Goal: Task Accomplishment & Management: Manage account settings

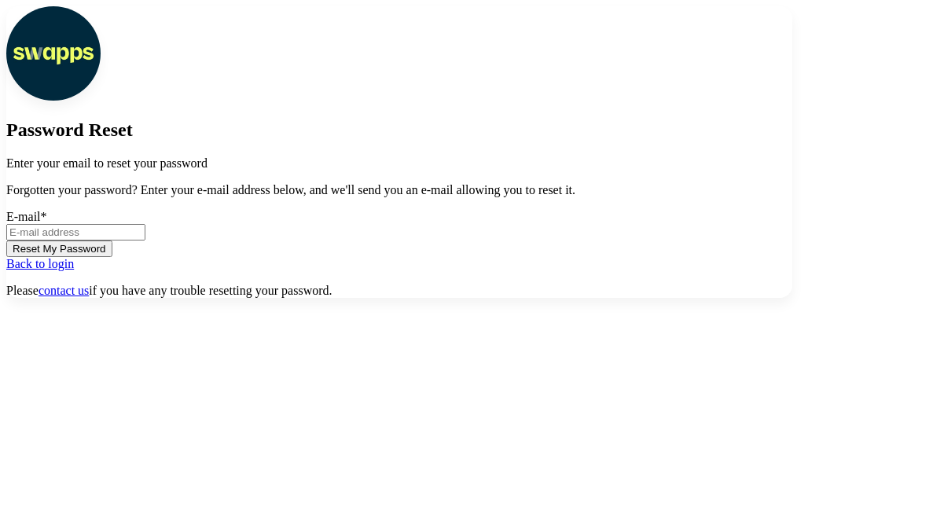
click at [145, 241] on input "E-mail *" at bounding box center [75, 232] width 139 height 17
type input "[EMAIL_ADDRESS][DOMAIN_NAME]"
click at [112, 257] on button "Reset My Password" at bounding box center [59, 249] width 106 height 17
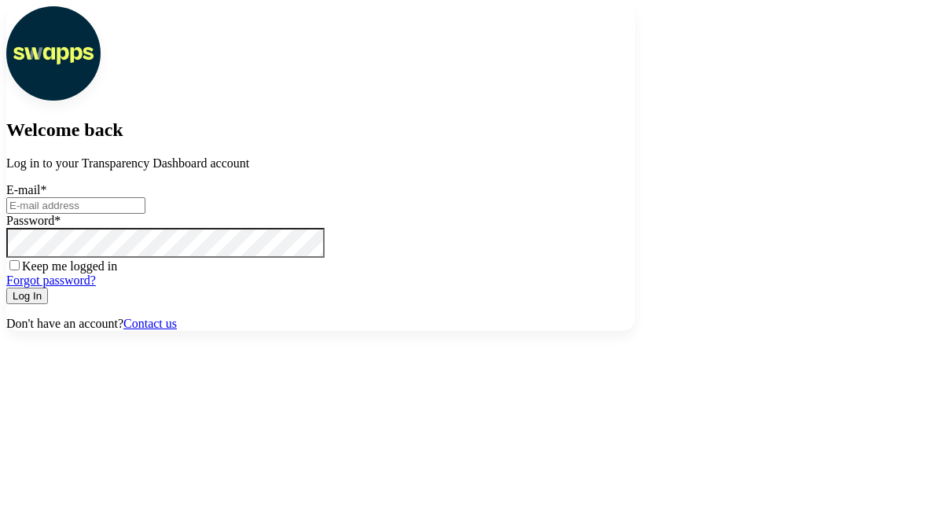
scroll to position [125, 0]
click at [145, 214] on input "E-mail *" at bounding box center [75, 205] width 139 height 17
click at [96, 287] on link "Forgot password?" at bounding box center [51, 280] width 90 height 13
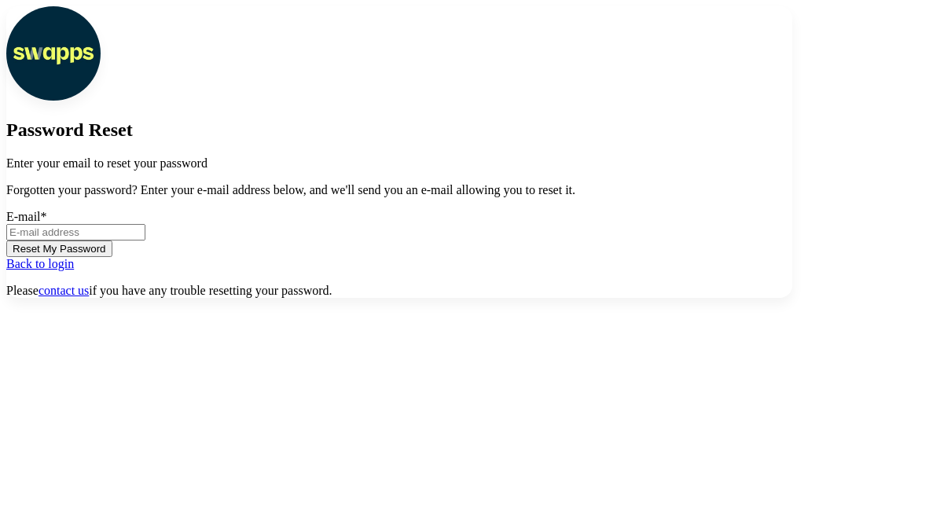
click at [223, 257] on form "E-mail * Reset My Password" at bounding box center [399, 233] width 786 height 47
click at [145, 241] on input "E-mail *" at bounding box center [75, 232] width 139 height 17
type input "jac@swapps.com"
click at [112, 257] on button "Reset My Password" at bounding box center [59, 249] width 106 height 17
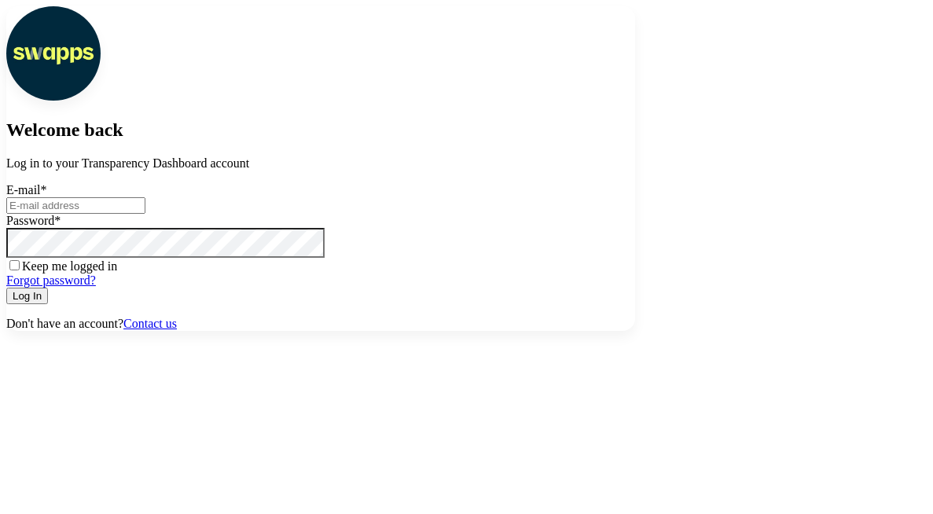
scroll to position [125, 0]
click at [96, 287] on link "Forgot password?" at bounding box center [51, 280] width 90 height 13
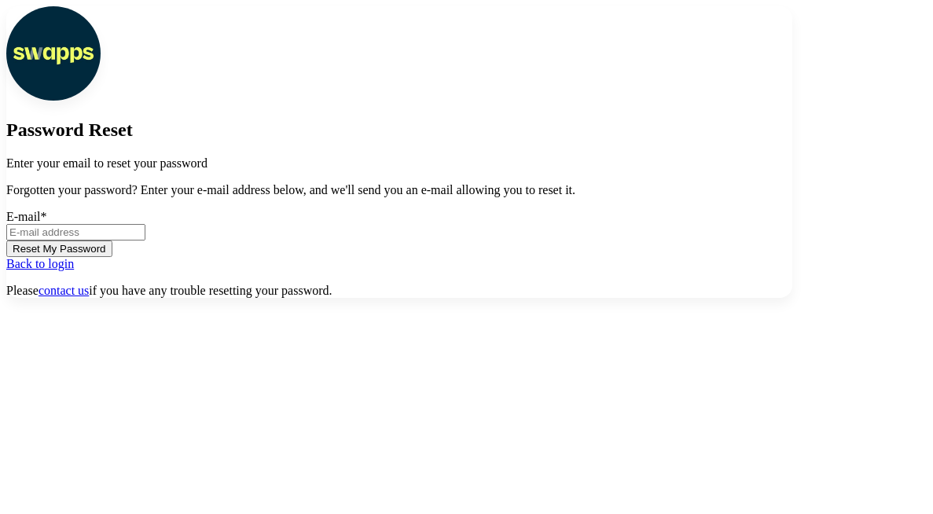
click at [145, 241] on input "E-mail *" at bounding box center [75, 232] width 139 height 17
type input "[EMAIL_ADDRESS][DOMAIN_NAME]"
click at [112, 257] on button "Reset My Password" at bounding box center [59, 249] width 106 height 17
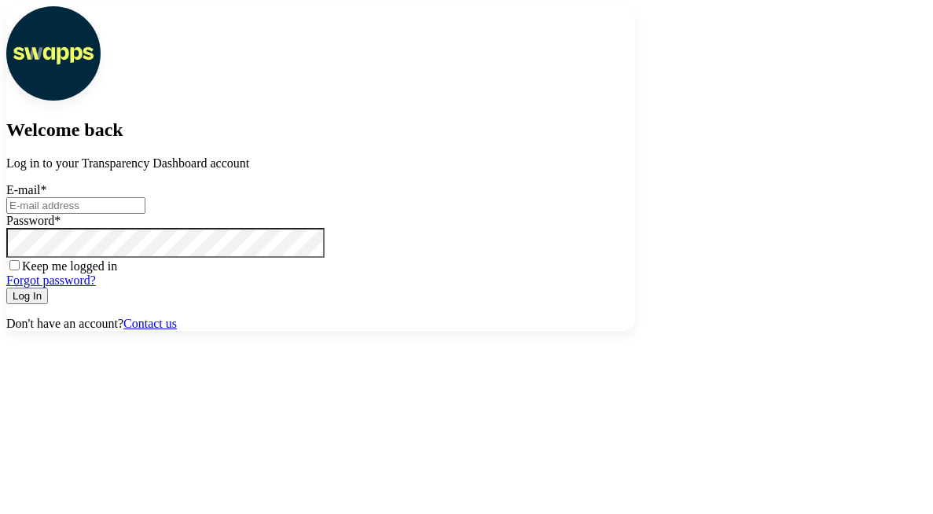
scroll to position [125, 0]
click at [96, 287] on link "Forgot password?" at bounding box center [51, 280] width 90 height 13
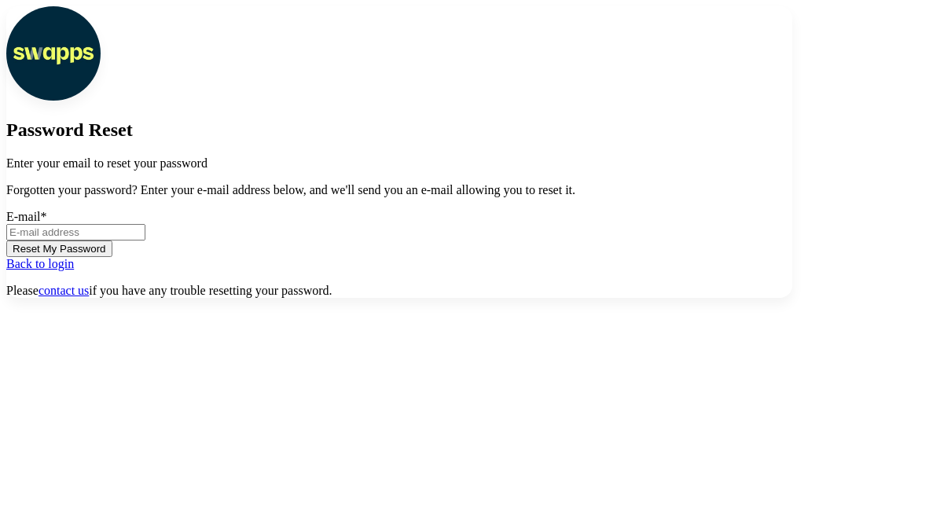
click at [145, 241] on input "E-mail *" at bounding box center [75, 232] width 139 height 17
type input "[EMAIL_ADDRESS][DOMAIN_NAME]"
click at [465, 197] on p "Forgotten your password? Enter your e-mail address below, and we'll send you an…" at bounding box center [399, 190] width 786 height 14
click at [112, 257] on button "Reset My Password" at bounding box center [59, 249] width 106 height 17
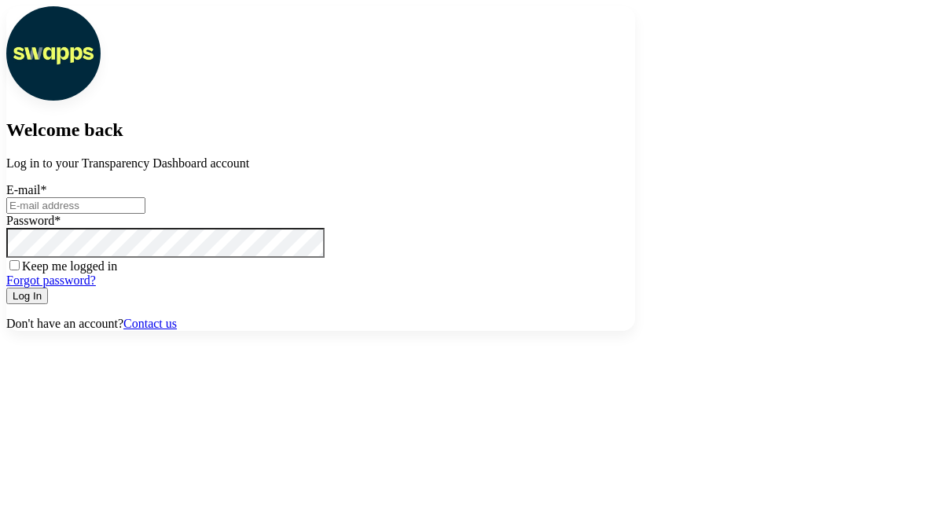
scroll to position [125, 0]
click at [96, 287] on link "Forgot password?" at bounding box center [51, 280] width 90 height 13
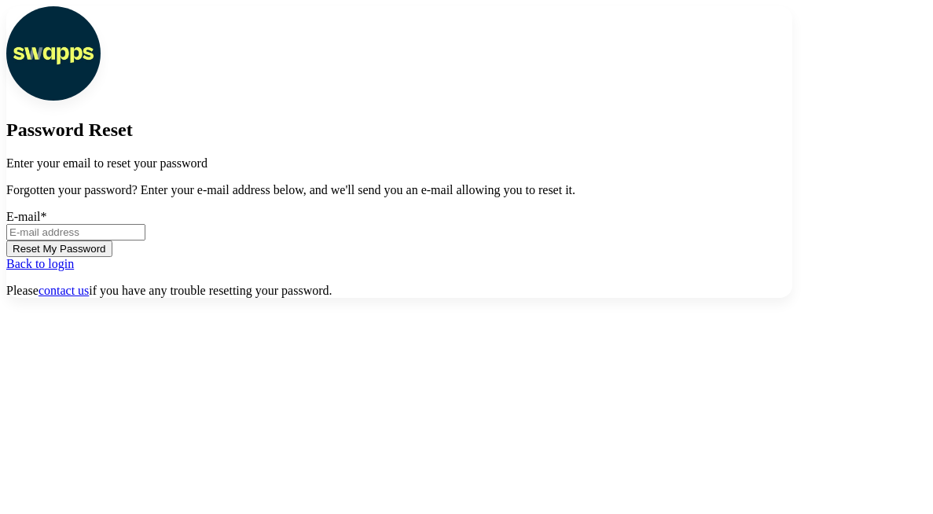
click at [145, 241] on input "E-mail *" at bounding box center [75, 232] width 139 height 17
type input "[EMAIL_ADDRESS][DOMAIN_NAME]"
click at [112, 257] on button "Reset My Password" at bounding box center [59, 249] width 106 height 17
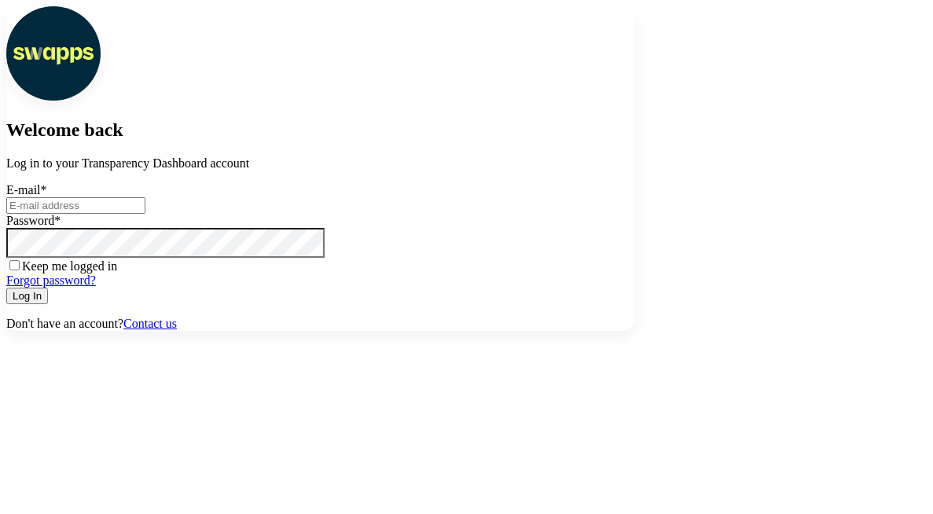
scroll to position [125, 0]
click at [96, 287] on link "Forgot password?" at bounding box center [51, 280] width 90 height 13
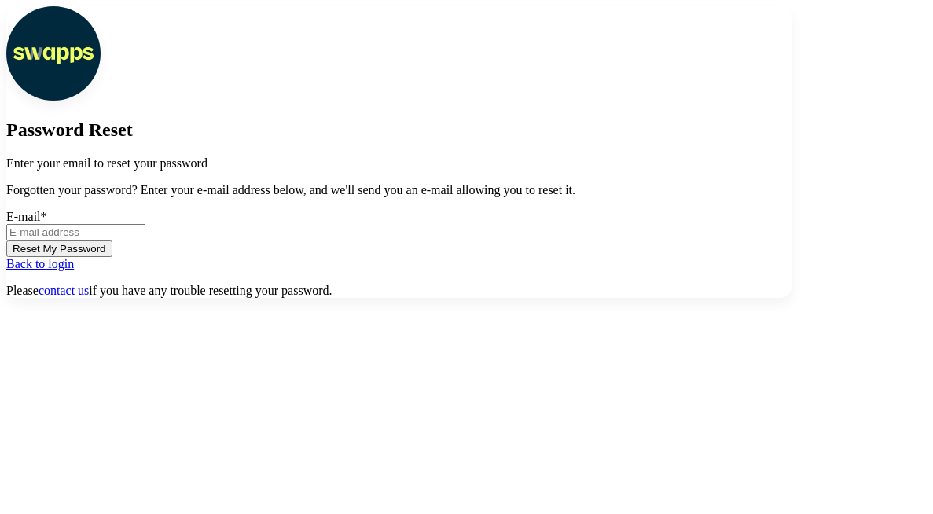
click at [241, 257] on form "E-mail * Reset My Password" at bounding box center [399, 233] width 786 height 47
click at [145, 241] on input "E-mail *" at bounding box center [75, 232] width 139 height 17
type input "jac@swapps.com"
click at [112, 257] on button "Reset My Password" at bounding box center [59, 249] width 106 height 17
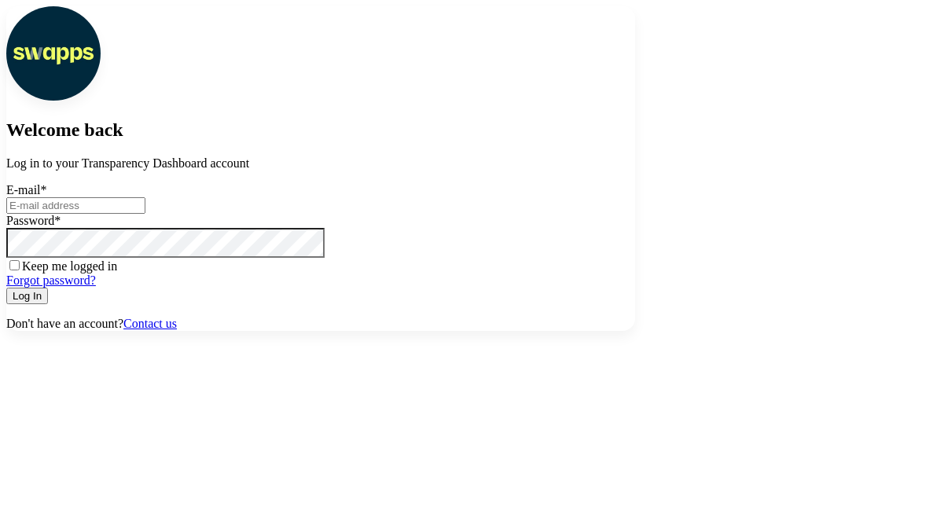
click at [96, 287] on link "Forgot password?" at bounding box center [51, 280] width 90 height 13
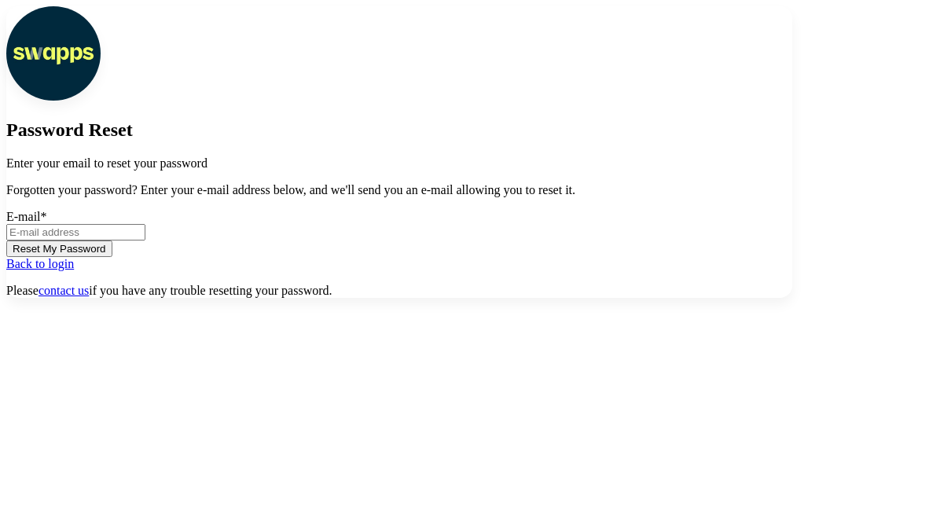
click at [145, 241] on input "E-mail *" at bounding box center [75, 232] width 139 height 17
type input "[EMAIL_ADDRESS][DOMAIN_NAME]"
click at [112, 257] on button "Reset My Password" at bounding box center [59, 249] width 106 height 17
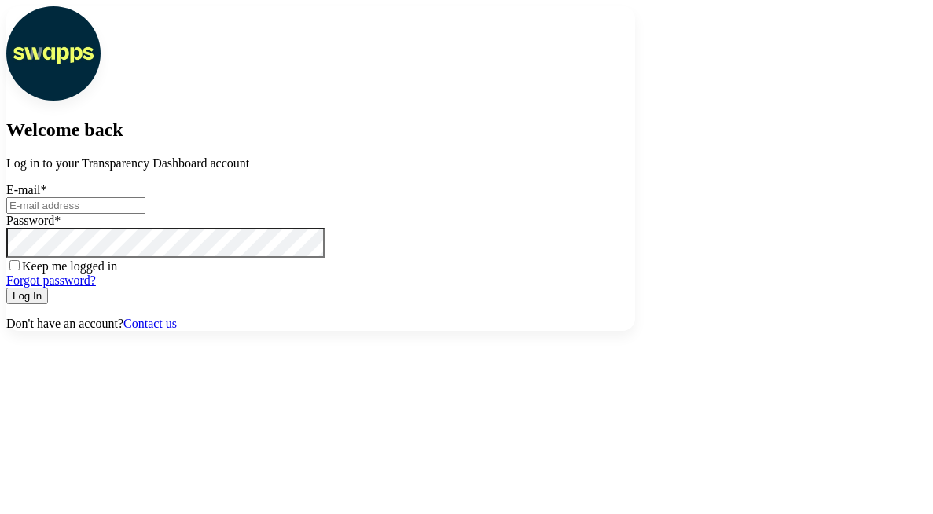
click at [96, 287] on link "Forgot password?" at bounding box center [51, 280] width 90 height 13
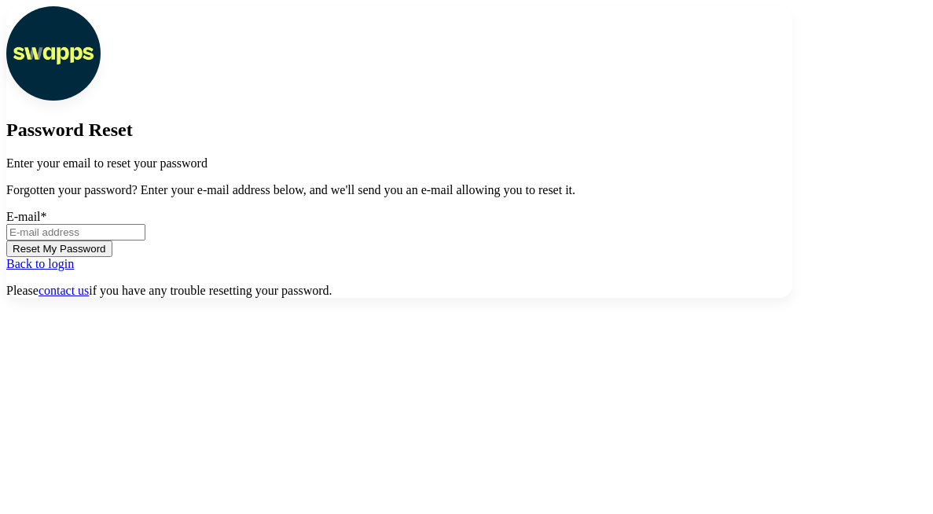
click at [145, 241] on input "E-mail *" at bounding box center [75, 232] width 139 height 17
type input "[EMAIL_ADDRESS][DOMAIN_NAME]"
click at [112, 257] on button "Reset My Password" at bounding box center [59, 249] width 106 height 17
click at [145, 241] on input "[EMAIL_ADDRESS][DOMAIN_NAME]" at bounding box center [75, 232] width 139 height 17
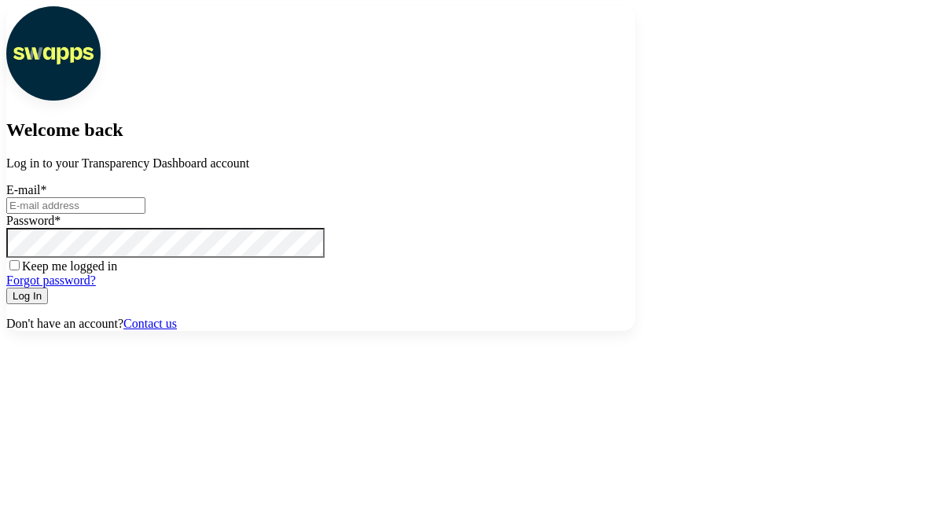
click at [96, 287] on link "Forgot password?" at bounding box center [51, 280] width 90 height 13
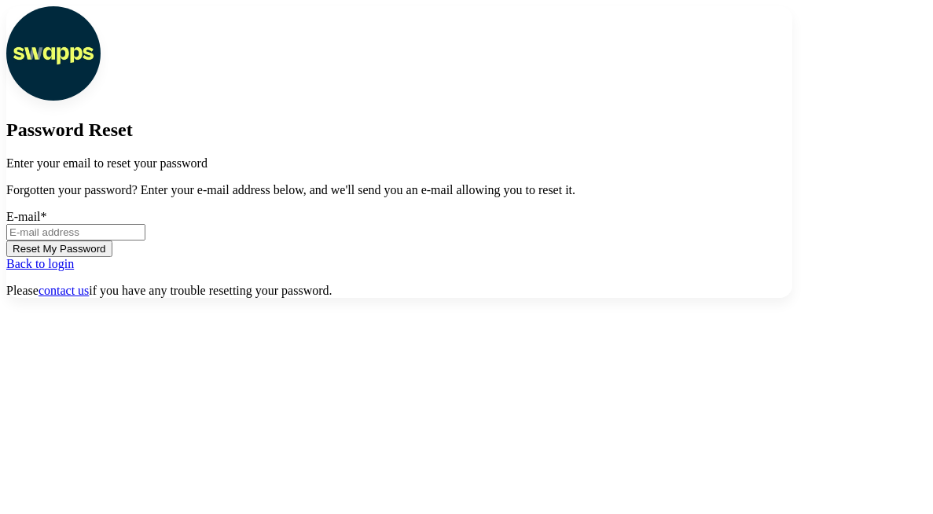
click at [145, 241] on input "E-mail *" at bounding box center [75, 232] width 139 height 17
type input "[EMAIL_ADDRESS][DOMAIN_NAME]"
click at [112, 257] on button "Reset My Password" at bounding box center [59, 249] width 106 height 17
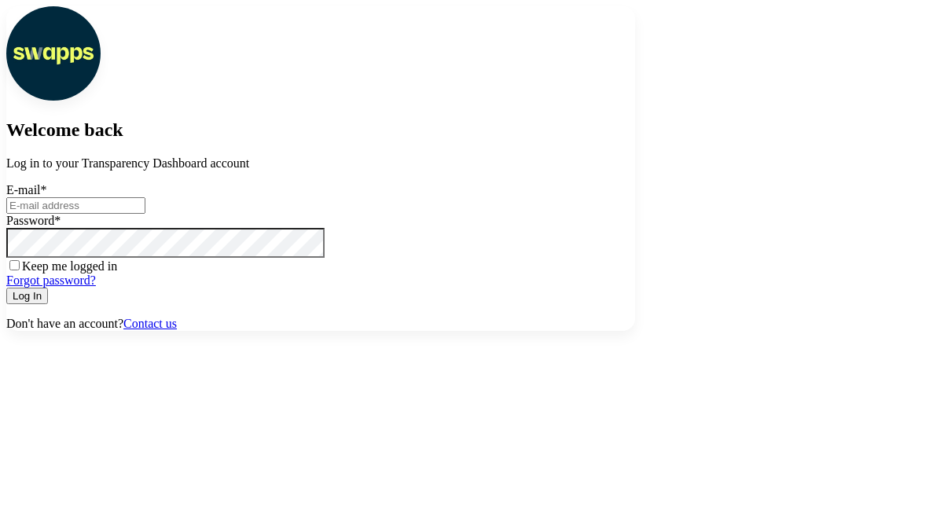
scroll to position [125, 0]
click at [96, 287] on link "Forgot password?" at bounding box center [51, 280] width 90 height 13
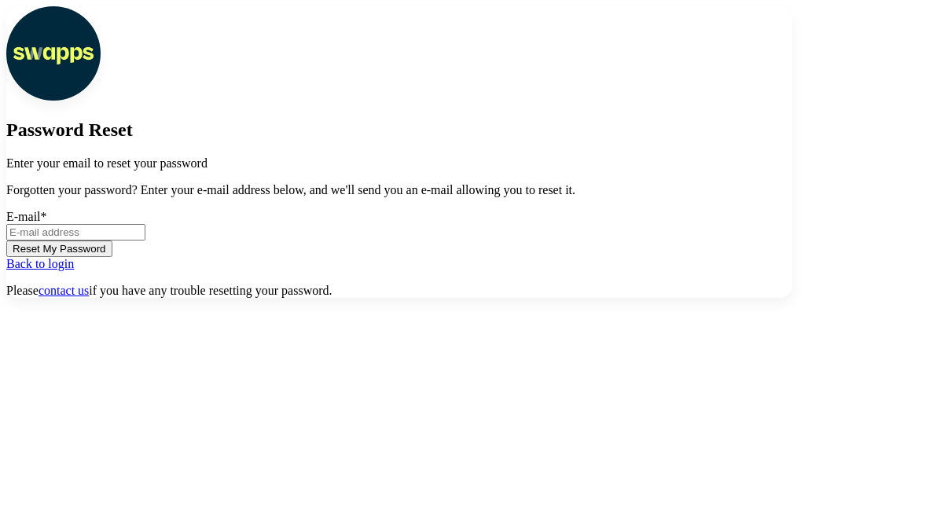
click at [145, 241] on input "E-mail *" at bounding box center [75, 232] width 139 height 17
type input "[EMAIL_ADDRESS][DOMAIN_NAME]"
click at [112, 257] on button "Reset My Password" at bounding box center [59, 249] width 106 height 17
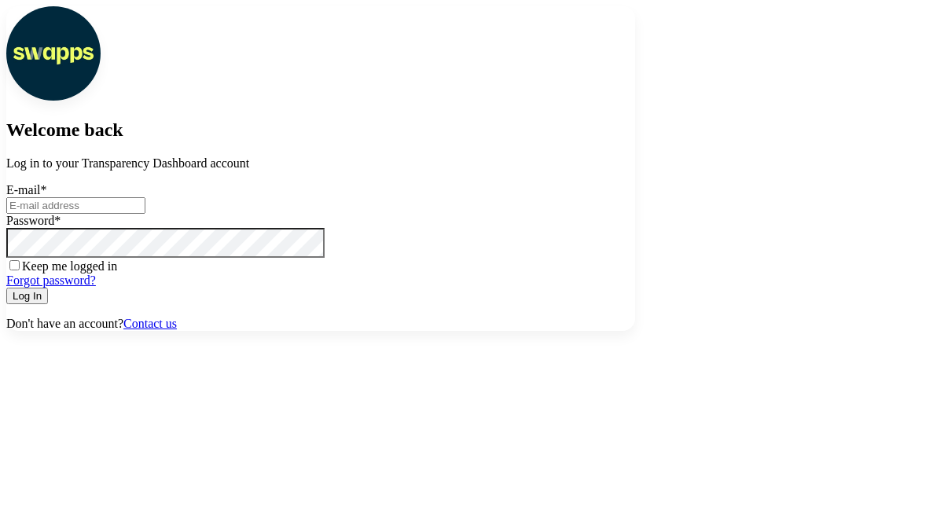
click at [96, 287] on link "Forgot password?" at bounding box center [51, 280] width 90 height 13
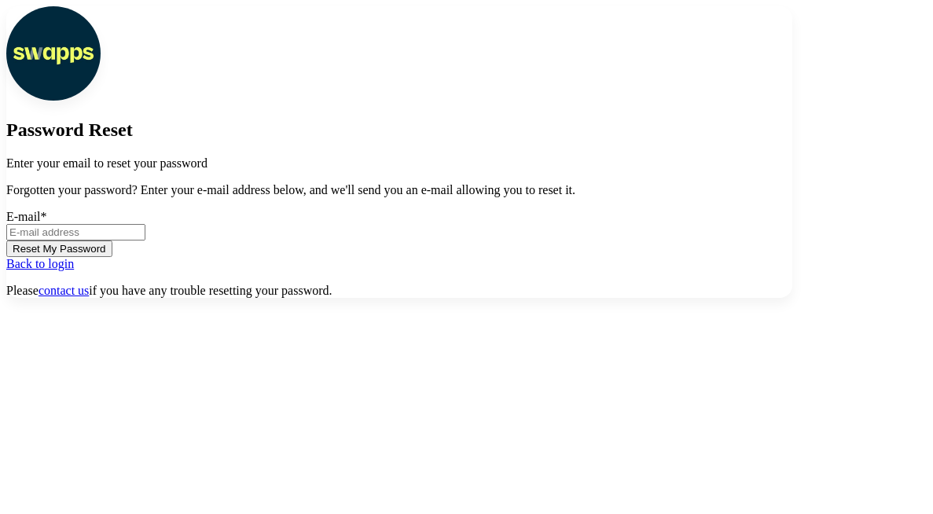
click at [145, 241] on input "E-mail *" at bounding box center [75, 232] width 139 height 17
type input "[EMAIL_ADDRESS][DOMAIN_NAME]"
click at [112, 257] on button "Reset My Password" at bounding box center [59, 249] width 106 height 17
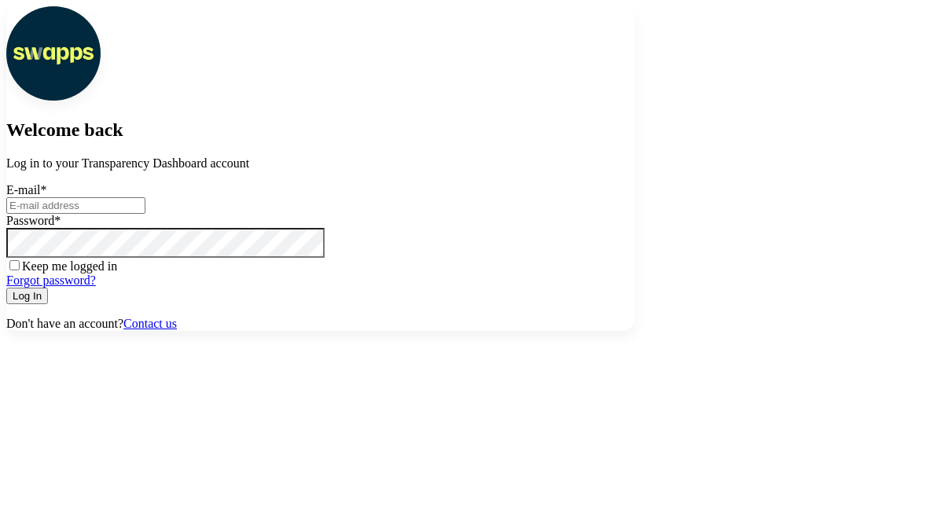
click at [96, 287] on link "Forgot password?" at bounding box center [51, 280] width 90 height 13
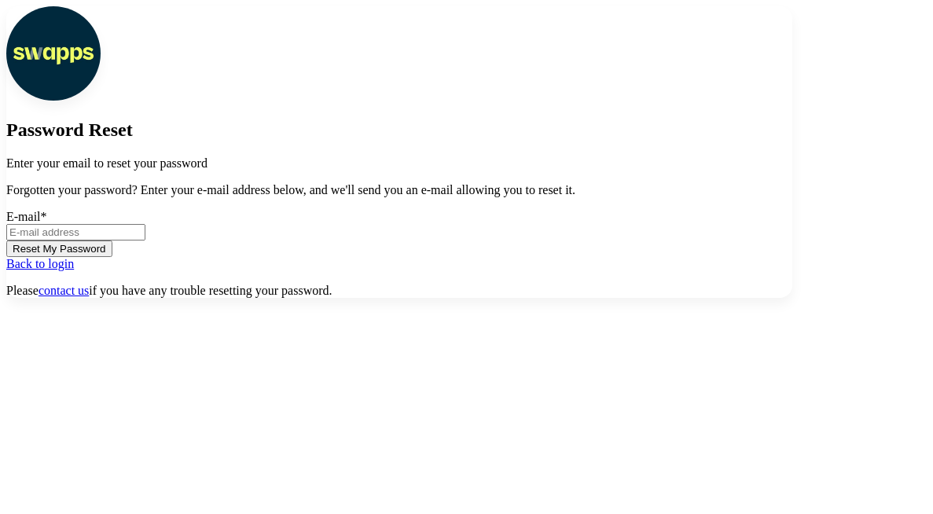
click at [145, 241] on input "E-mail *" at bounding box center [75, 232] width 139 height 17
type input "[EMAIL_ADDRESS][DOMAIN_NAME]"
click at [112, 257] on button "Reset My Password" at bounding box center [59, 249] width 106 height 17
click at [145, 241] on input "E-mail *" at bounding box center [75, 232] width 139 height 17
type input "[EMAIL_ADDRESS][DOMAIN_NAME]"
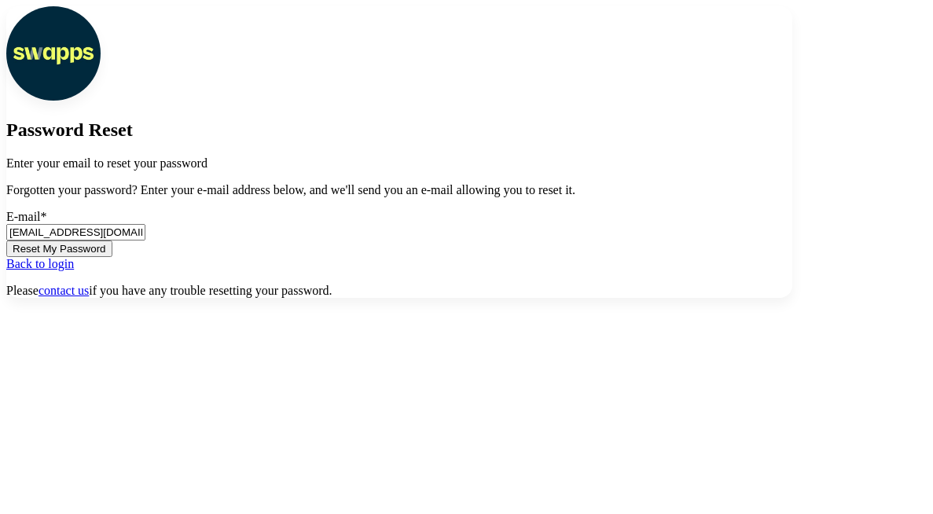
click at [112, 257] on button "Reset My Password" at bounding box center [59, 249] width 106 height 17
click at [145, 241] on input "E-mail *" at bounding box center [75, 232] width 139 height 17
type input "jac@swapps.com"
click at [112, 257] on button "Reset My Password" at bounding box center [59, 249] width 106 height 17
